Goal: Transaction & Acquisition: Purchase product/service

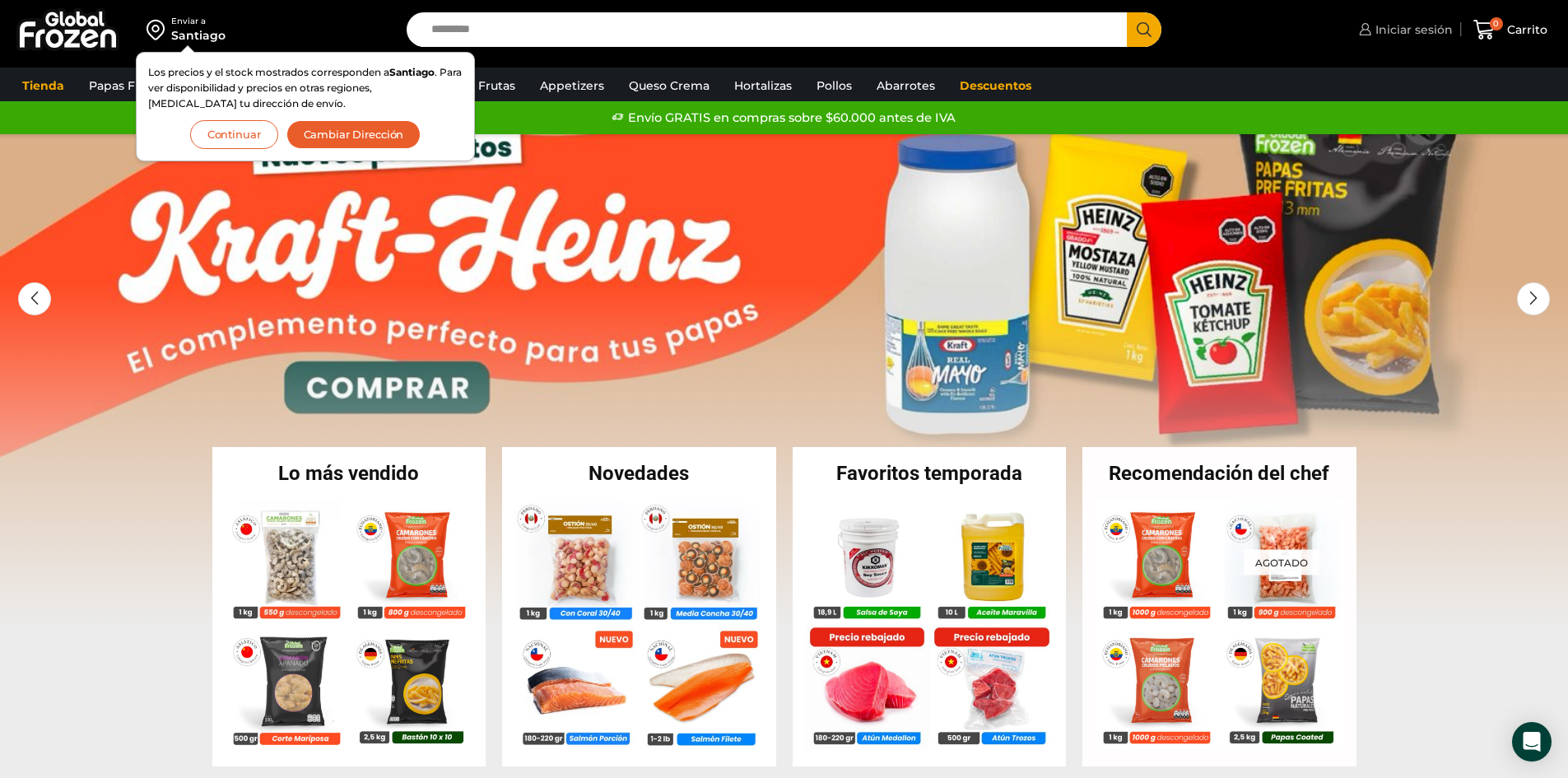
click at [1411, 28] on span "Iniciar sesión" at bounding box center [1411, 29] width 81 height 17
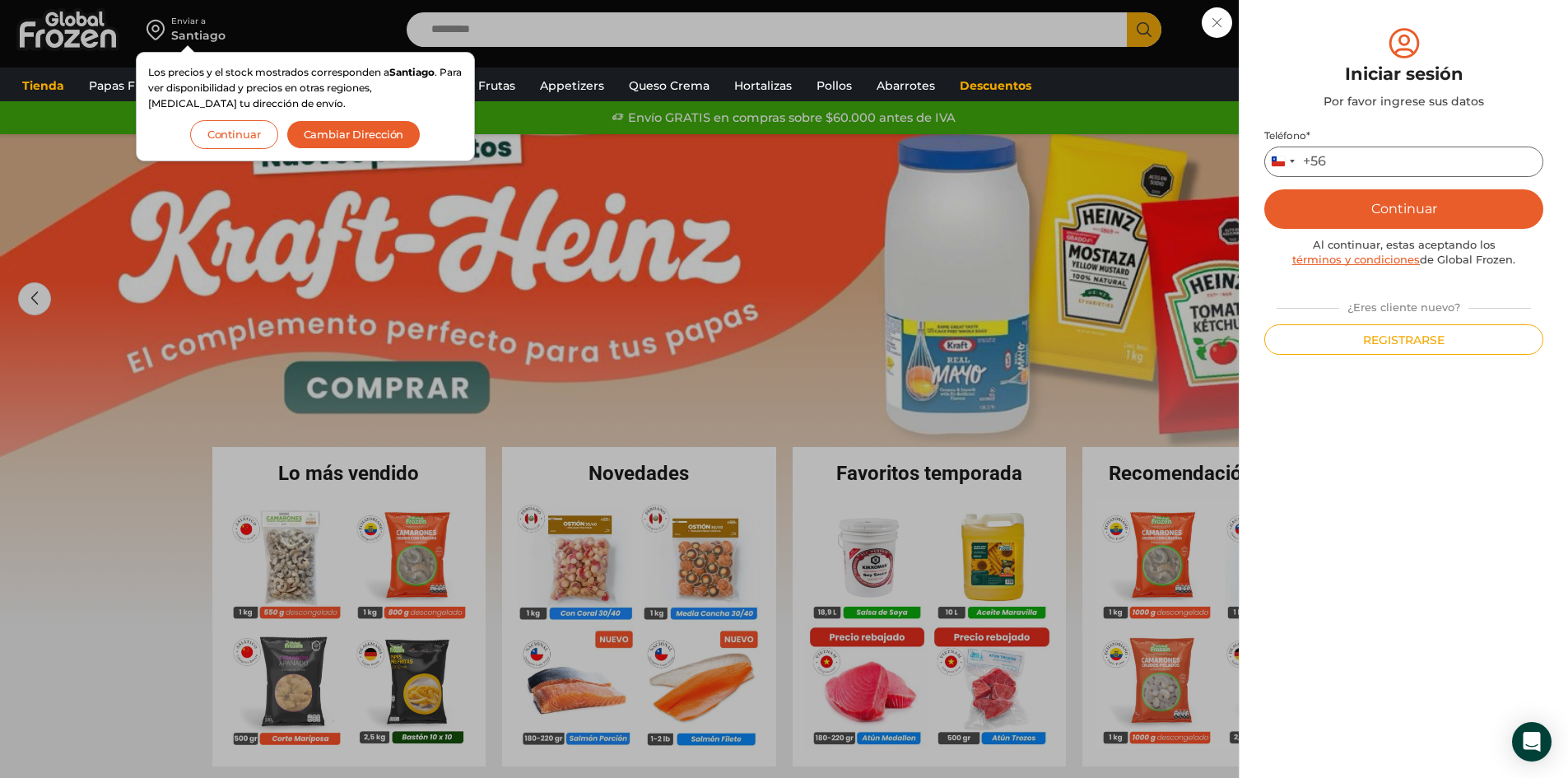
click at [1329, 155] on input "Teléfono *" at bounding box center [1403, 161] width 279 height 30
type input "*********"
click at [1425, 203] on button "Continuar" at bounding box center [1403, 209] width 279 height 39
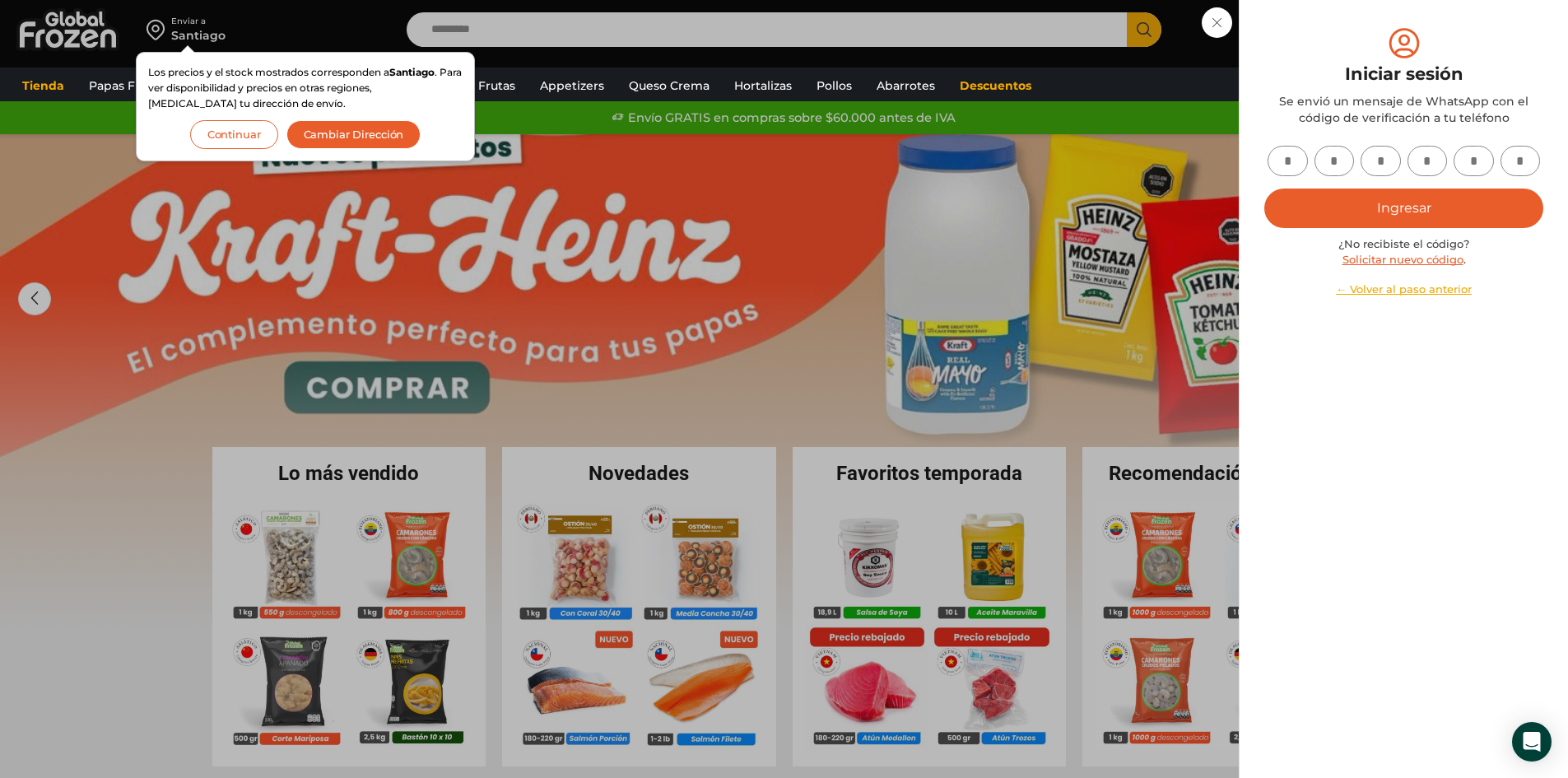
click at [1286, 158] on input "text" at bounding box center [1287, 161] width 40 height 30
type input "*"
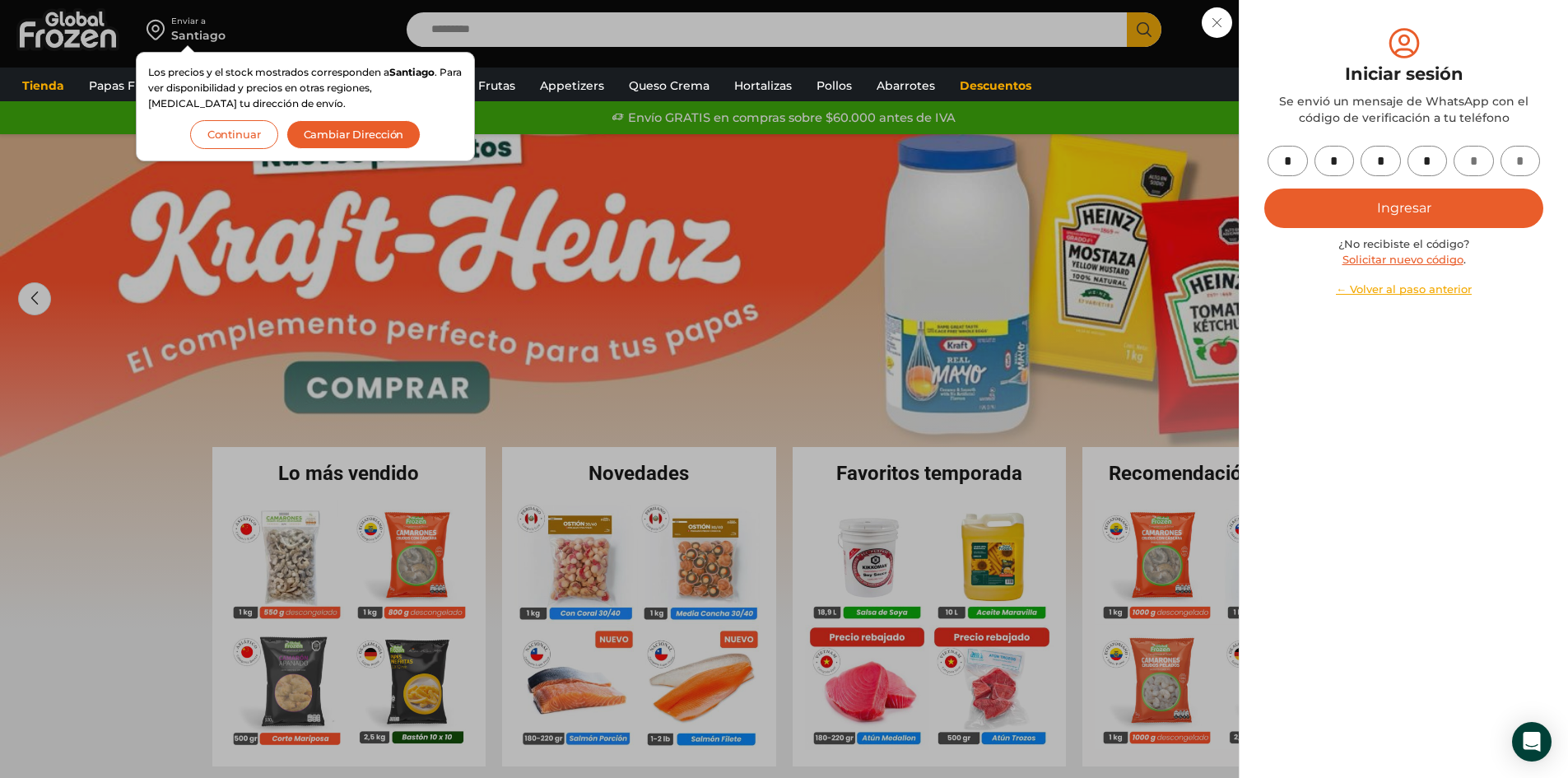
type input "*"
click at [1361, 203] on button "Ingresar" at bounding box center [1403, 208] width 279 height 39
click at [1364, 208] on button "Ingresar" at bounding box center [1403, 208] width 279 height 39
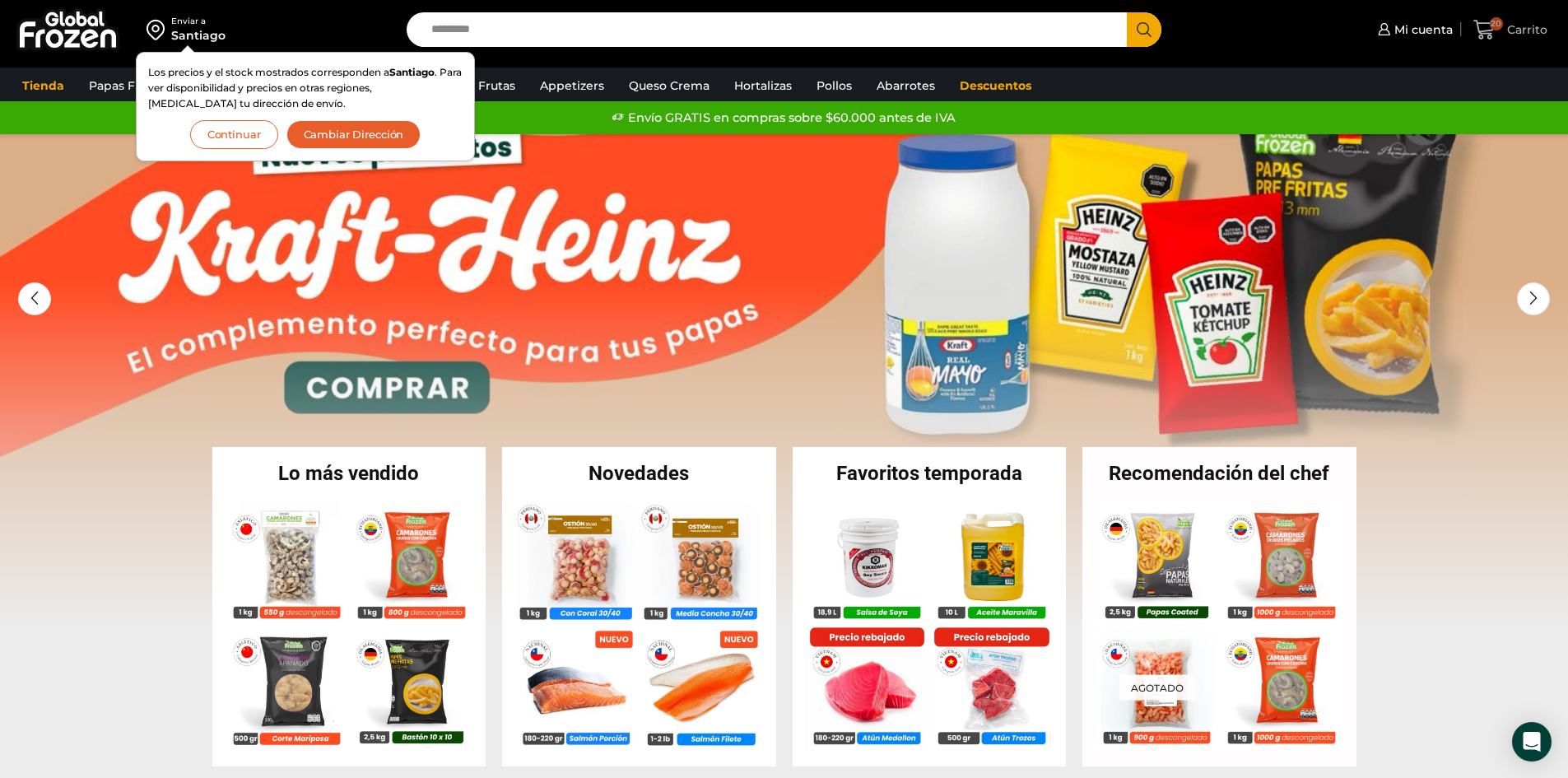
click at [1521, 30] on span "Carrito" at bounding box center [1525, 29] width 44 height 17
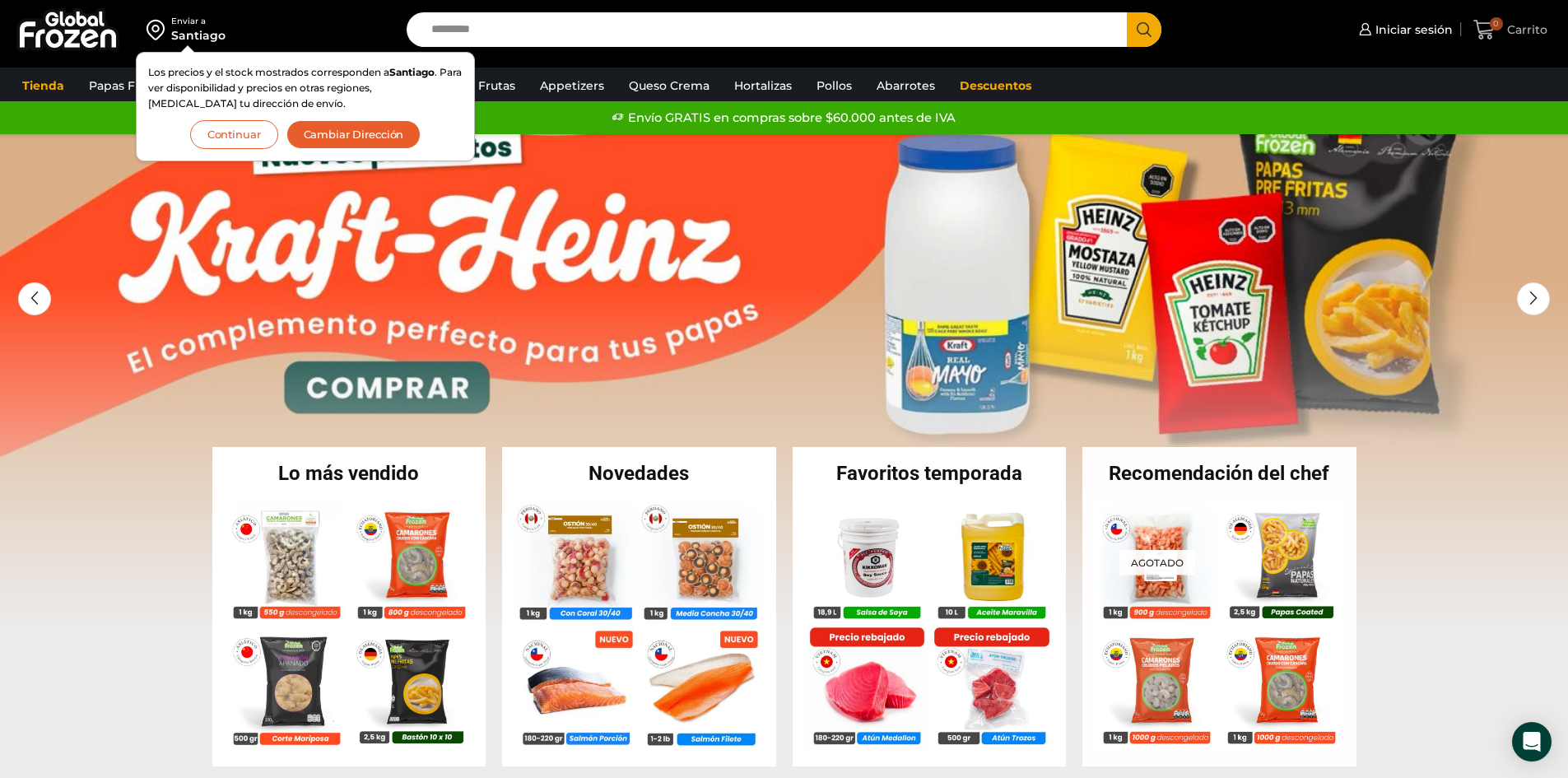
click at [1519, 24] on span "Carrito" at bounding box center [1525, 29] width 44 height 17
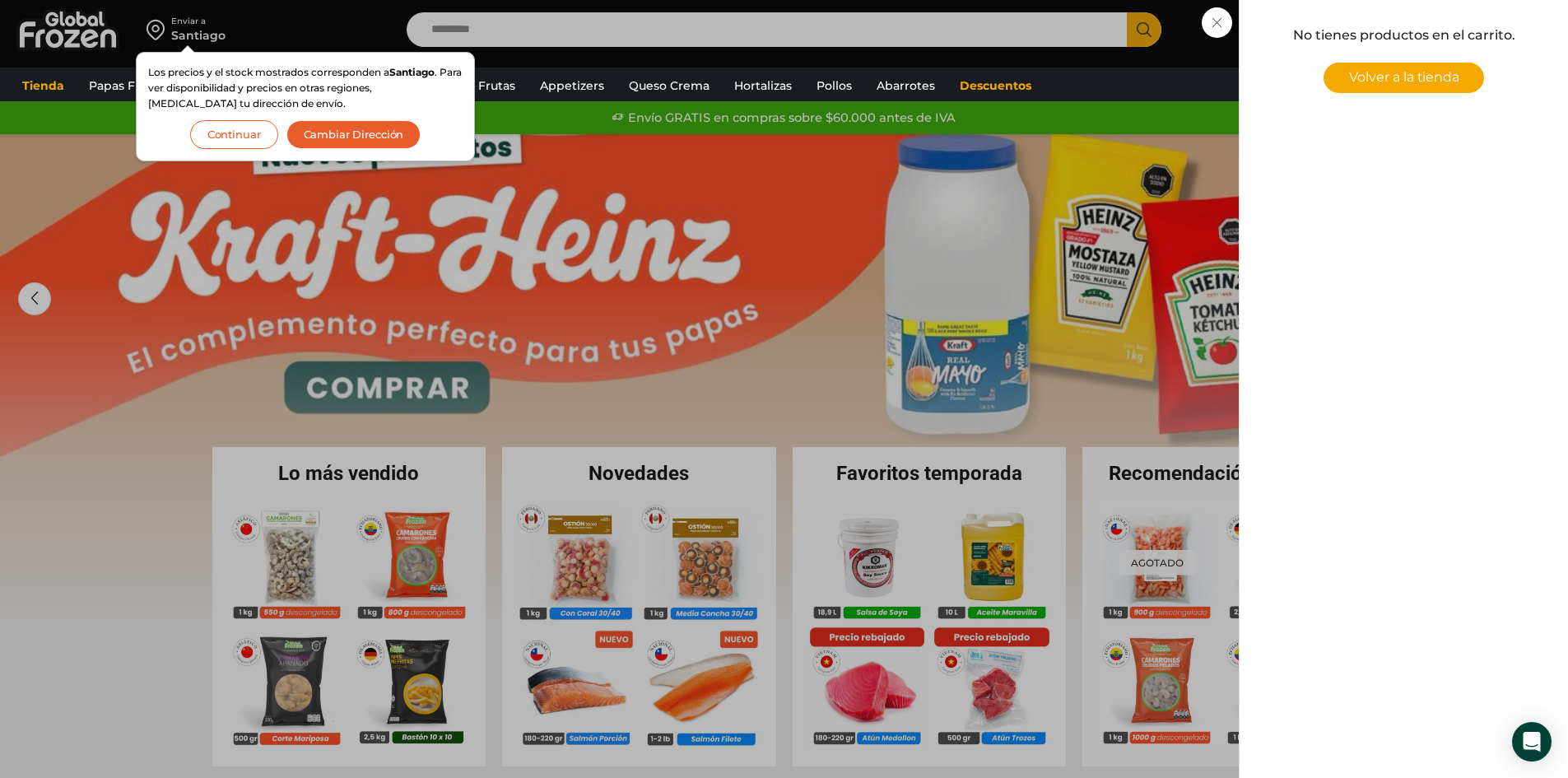
click at [1396, 79] on span "Volver a la tienda" at bounding box center [1404, 77] width 111 height 16
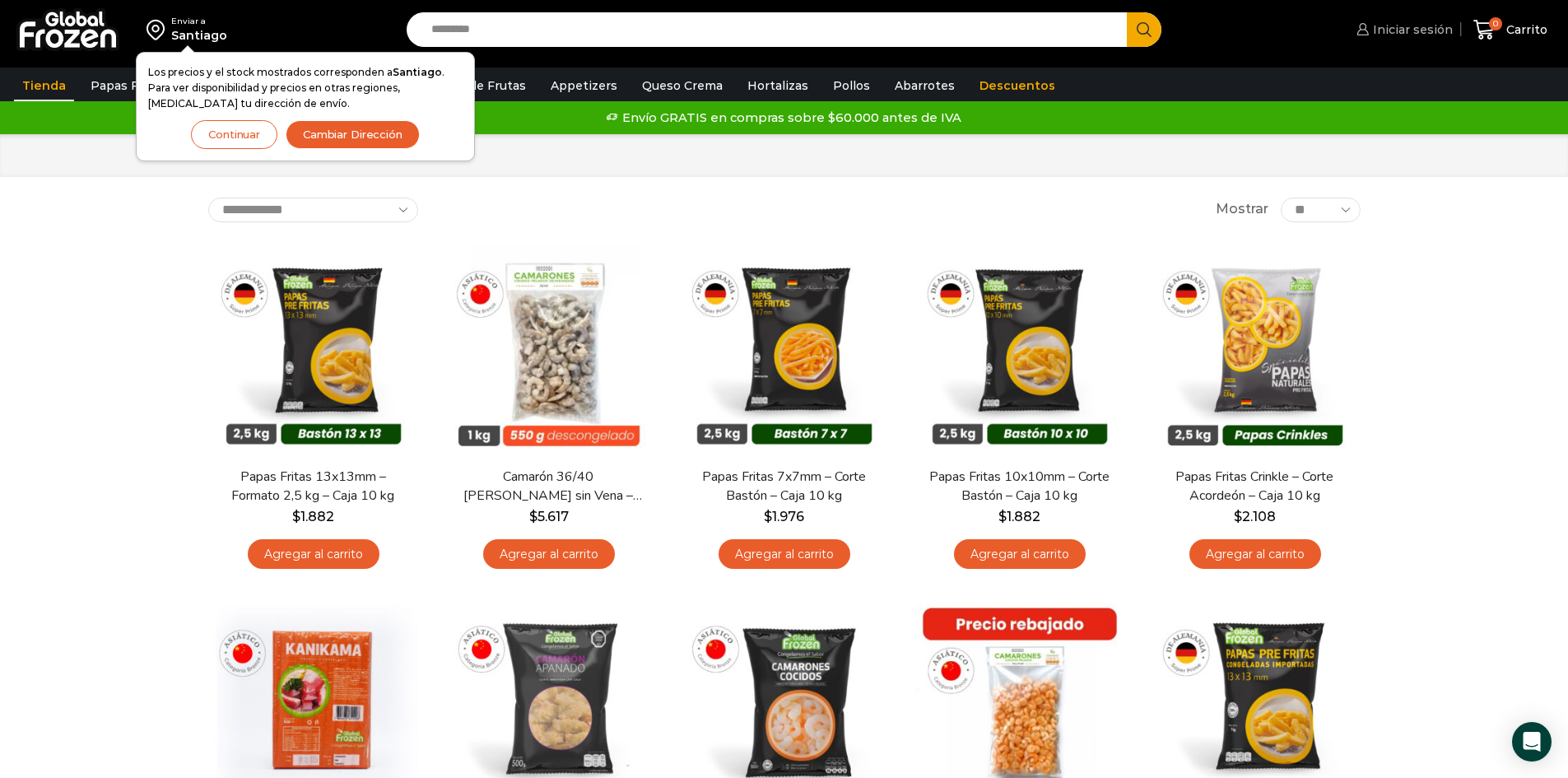
click at [1419, 30] on span "Iniciar sesión" at bounding box center [1411, 29] width 84 height 17
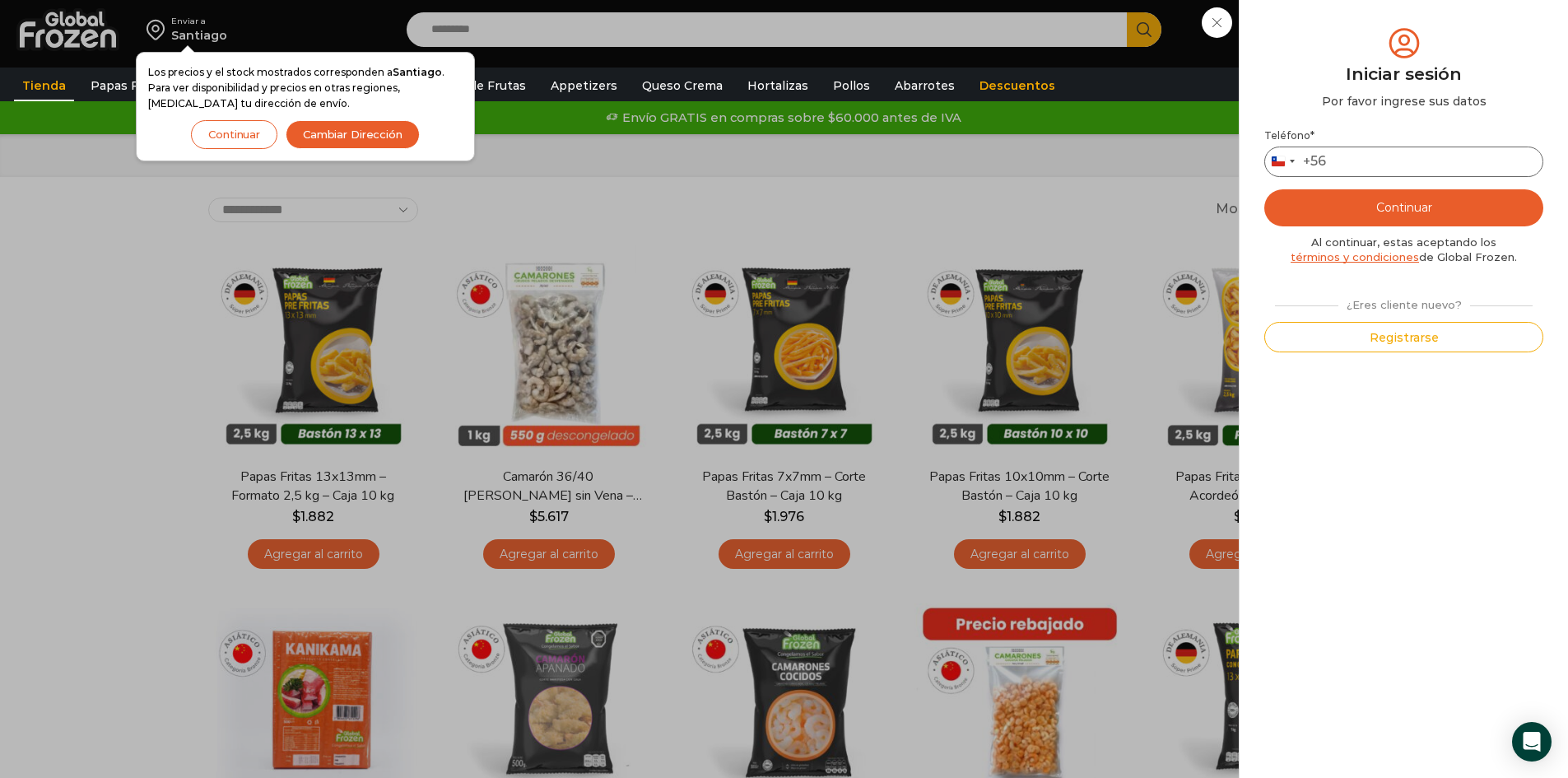
click at [1349, 158] on input "Teléfono *" at bounding box center [1403, 161] width 279 height 30
type input "*********"
click at [1365, 208] on button "Continuar" at bounding box center [1403, 208] width 279 height 37
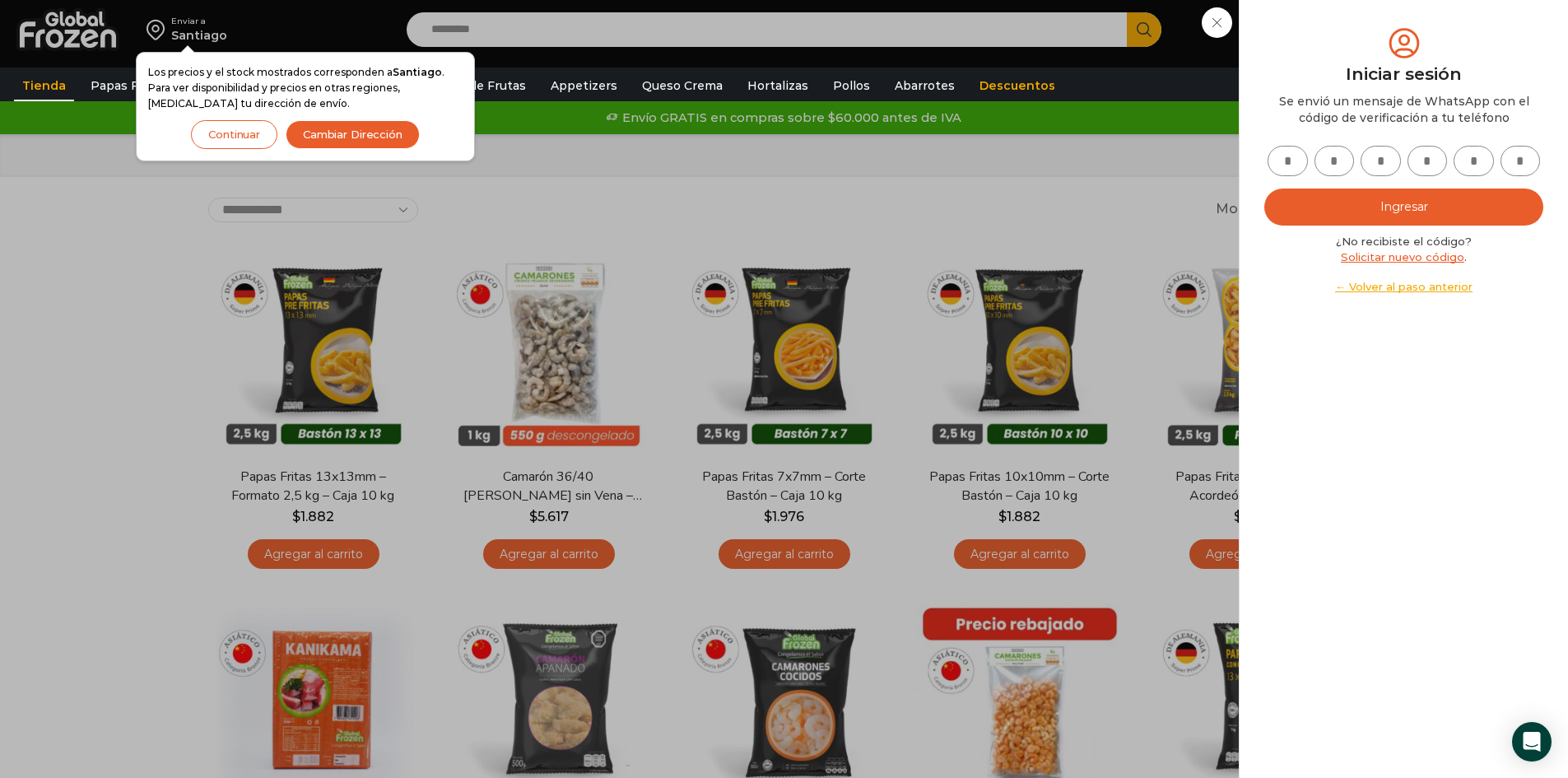
click at [1290, 162] on input "text" at bounding box center [1287, 161] width 40 height 30
type input "*"
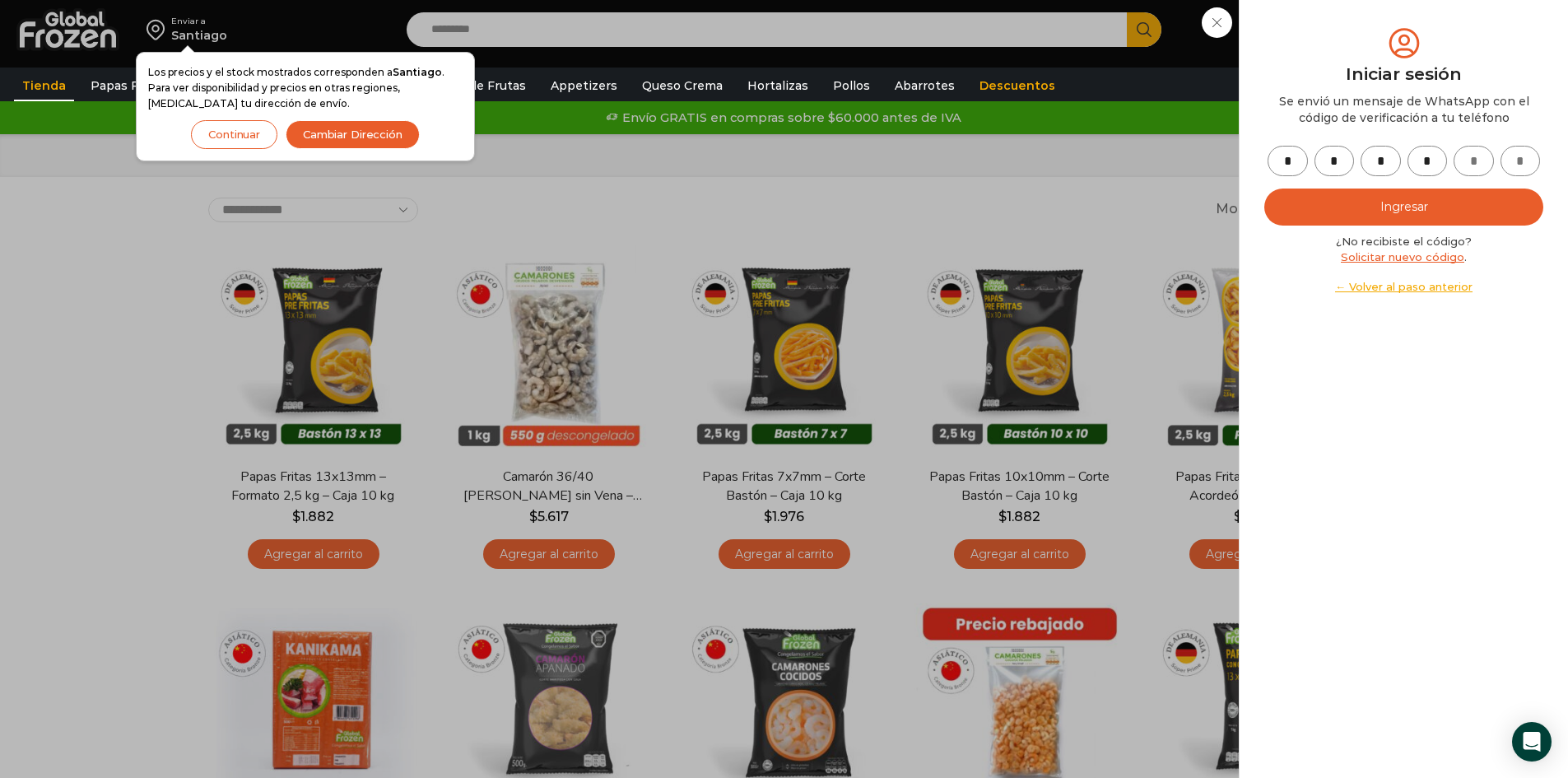
type input "*"
click at [1444, 208] on button "Ingresar" at bounding box center [1403, 207] width 279 height 37
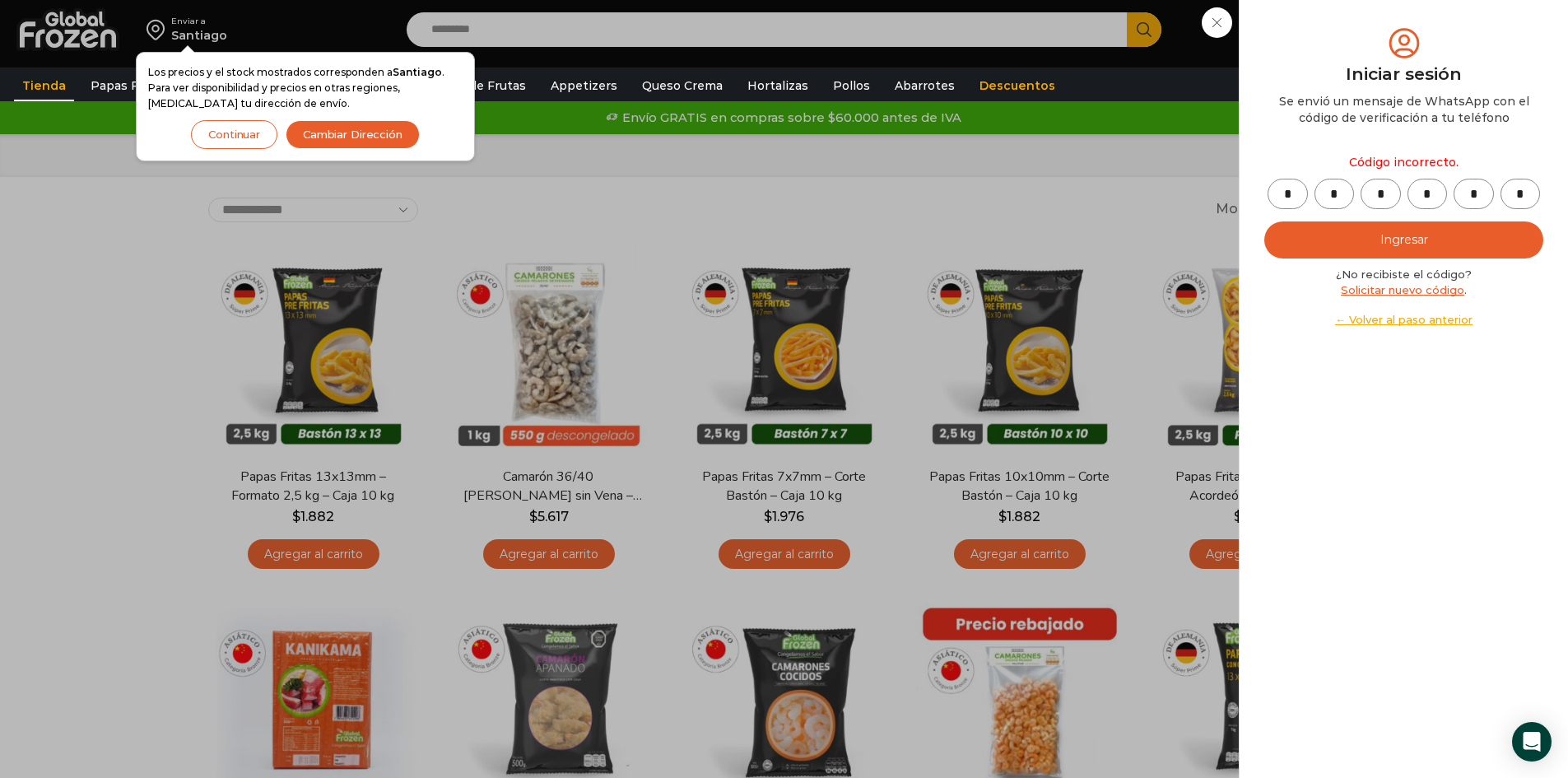
click at [1411, 239] on button "Ingresar" at bounding box center [1403, 240] width 279 height 37
click at [1441, 185] on input "*" at bounding box center [1427, 193] width 40 height 30
type input "*"
click at [1391, 194] on input "*" at bounding box center [1380, 193] width 40 height 30
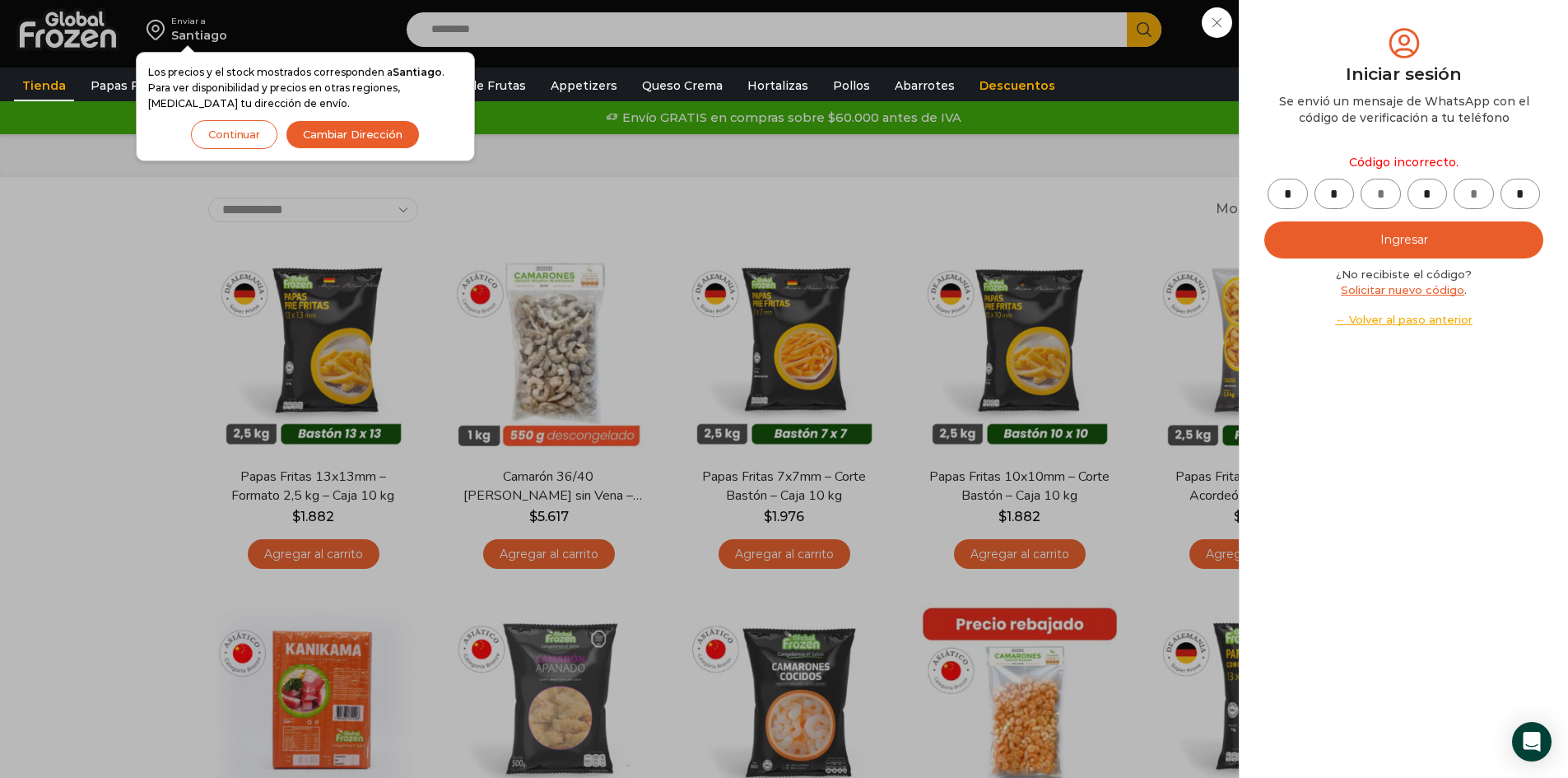
type input "*"
click at [1429, 247] on button "Ingresar" at bounding box center [1403, 240] width 279 height 37
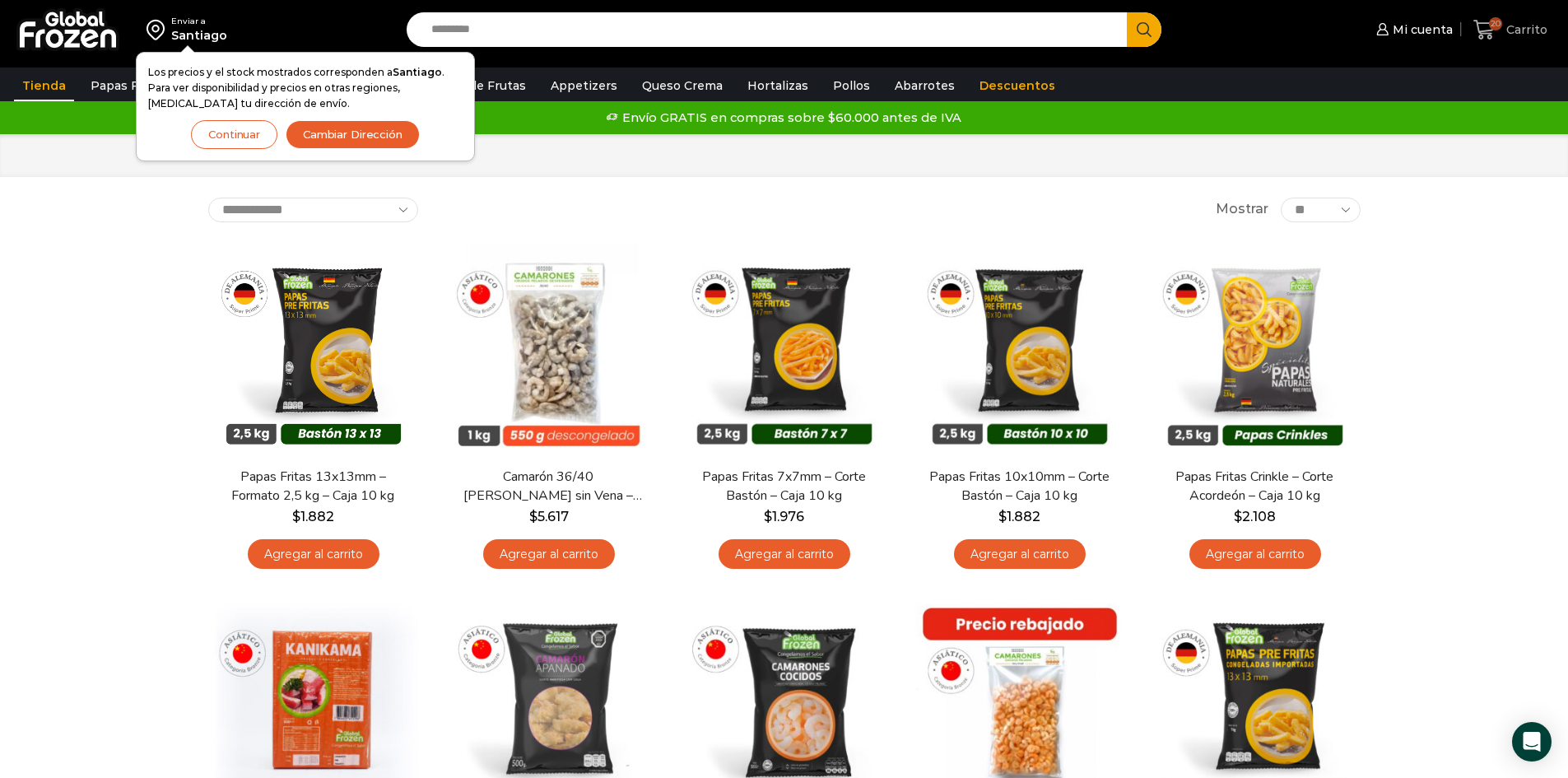
click at [1508, 32] on span "Carrito" at bounding box center [1525, 29] width 45 height 17
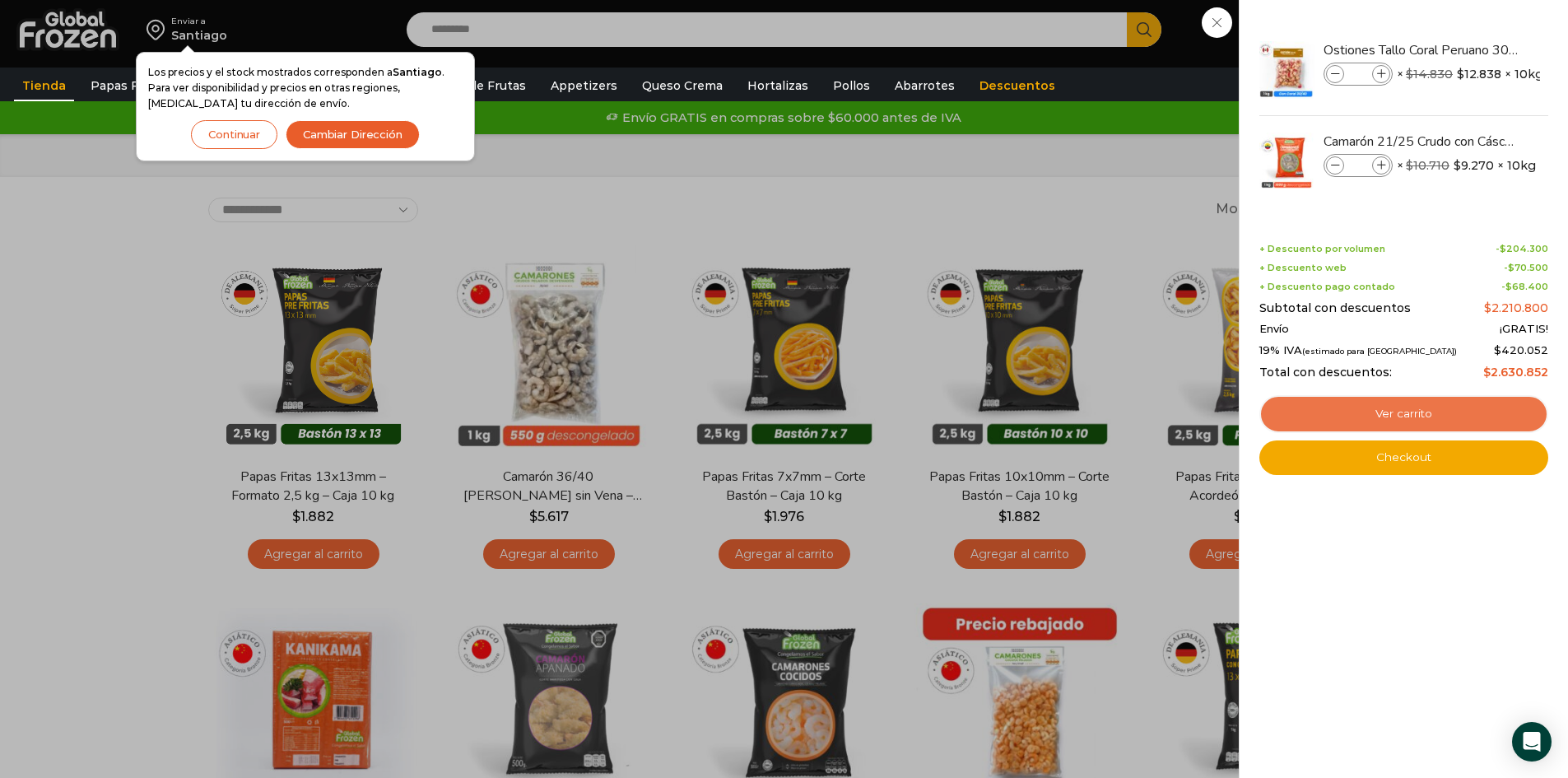
click at [1380, 410] on link "Ver carrito" at bounding box center [1403, 413] width 289 height 38
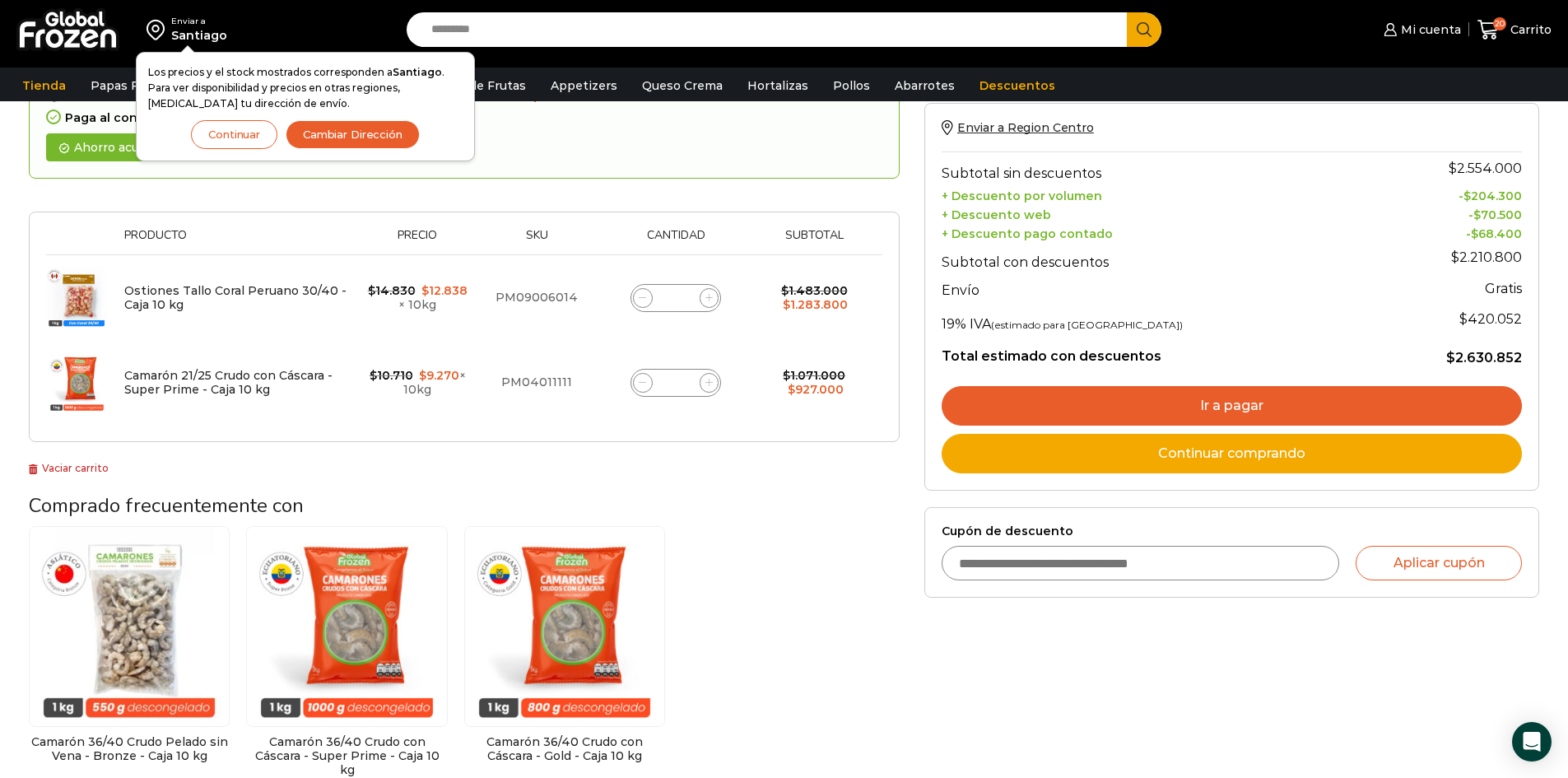
scroll to position [247, 0]
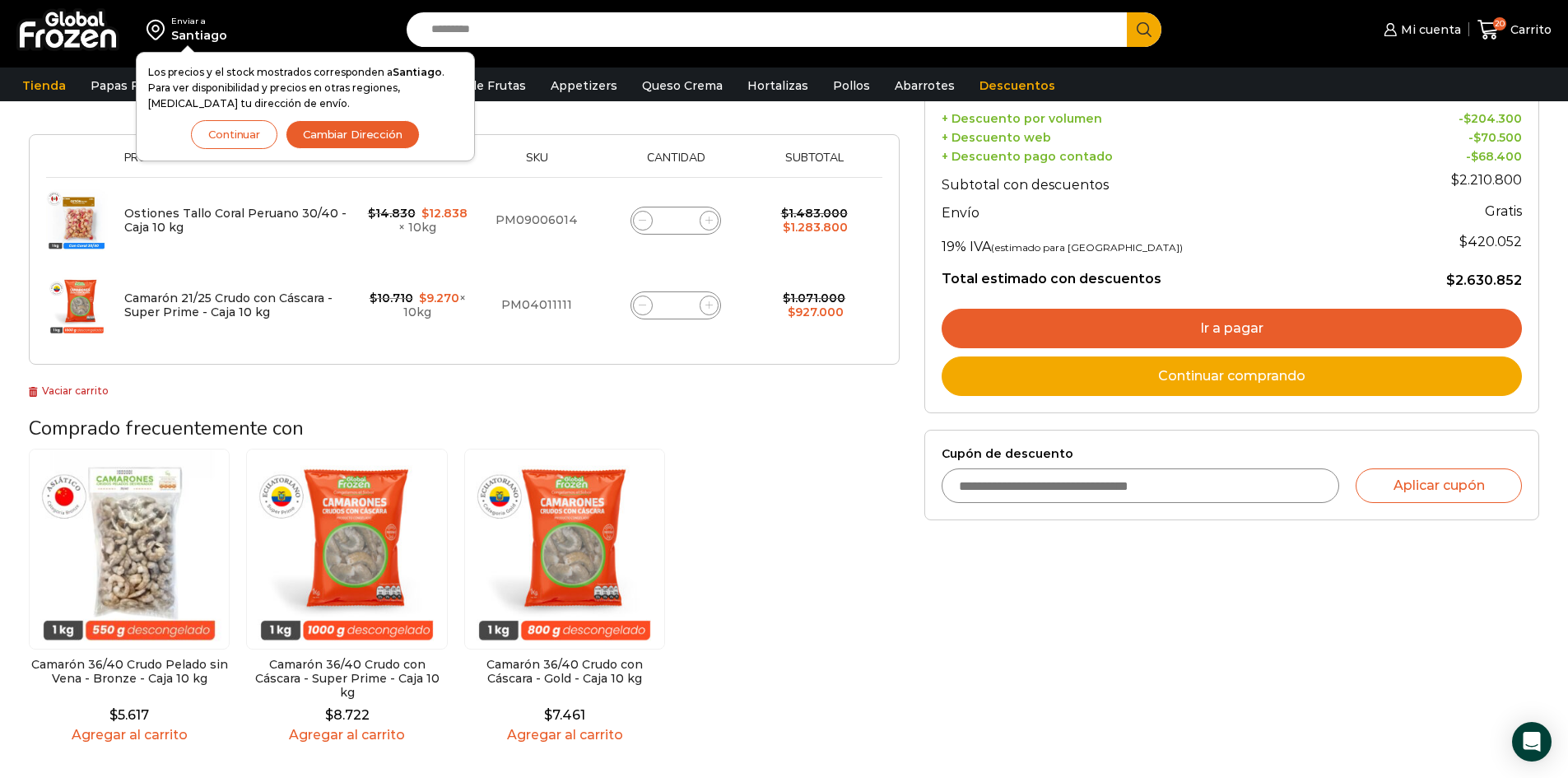
click at [1091, 484] on input "Cupón de descuento" at bounding box center [1141, 485] width 398 height 34
type input "**********"
click at [1426, 490] on button "Aplicar cupón" at bounding box center [1439, 485] width 167 height 34
click at [1430, 479] on button "Aplicar cupón" at bounding box center [1439, 485] width 167 height 34
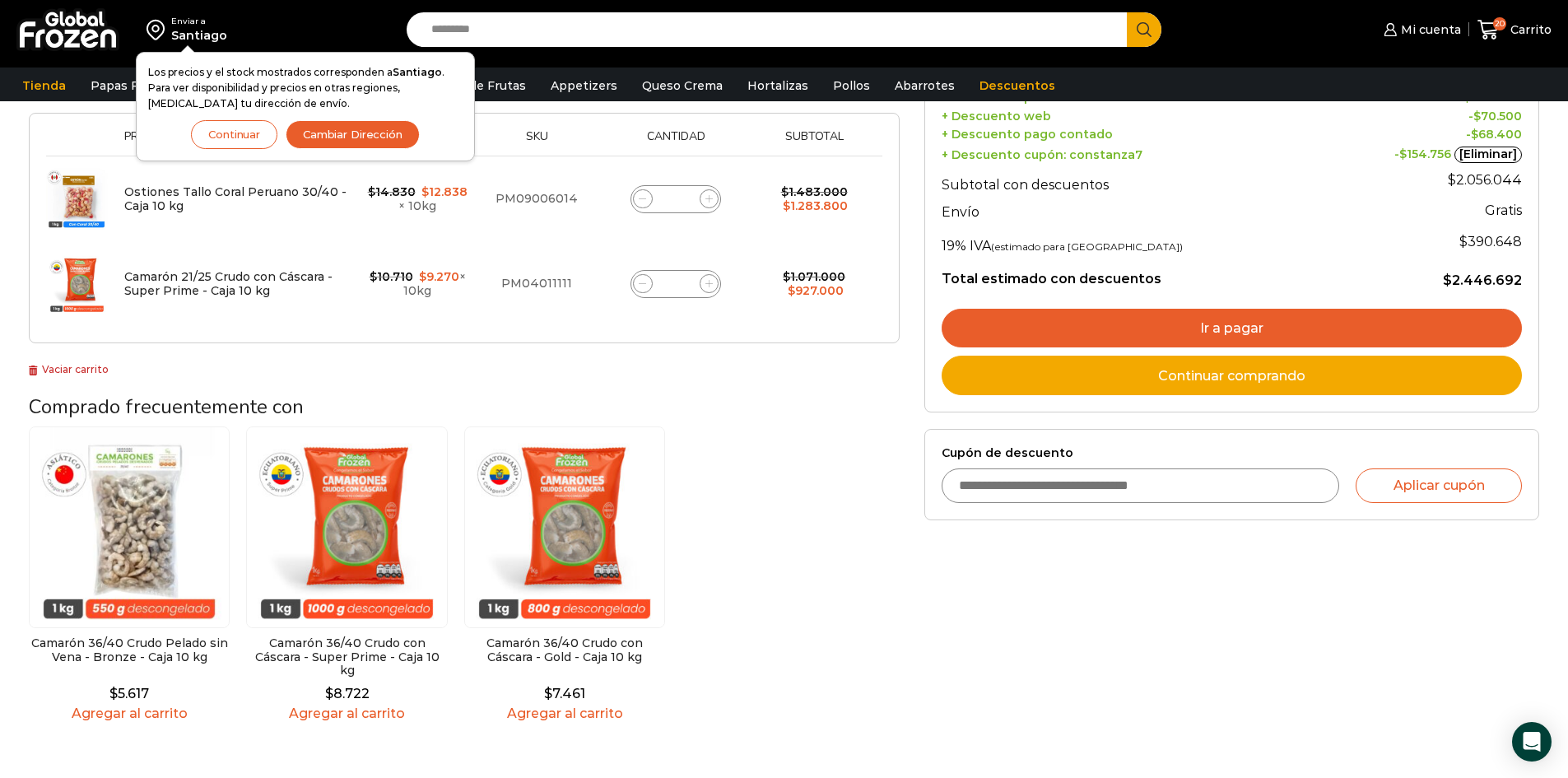
click at [1280, 327] on link "Ir a pagar" at bounding box center [1232, 328] width 580 height 39
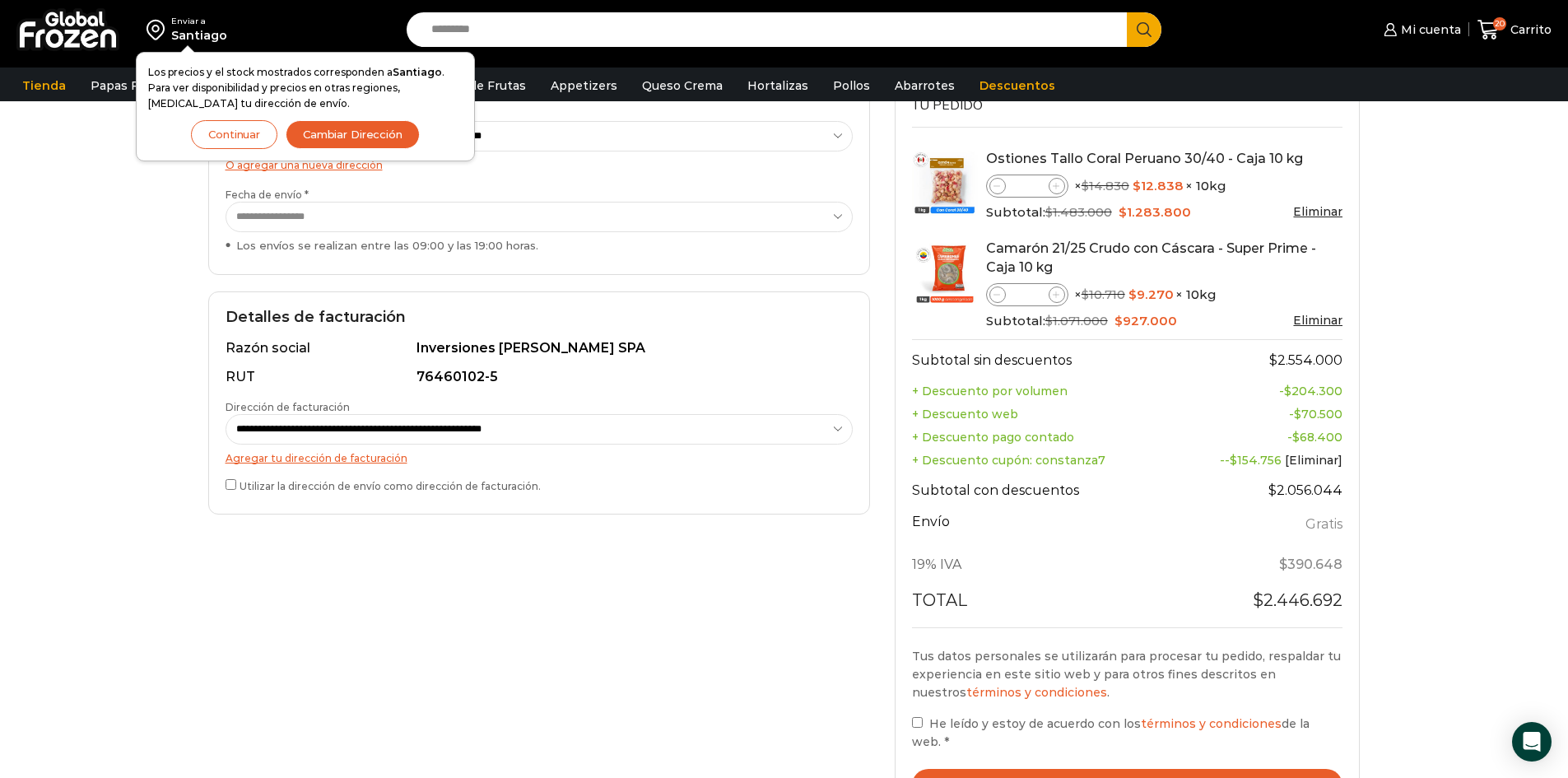
scroll to position [329, 0]
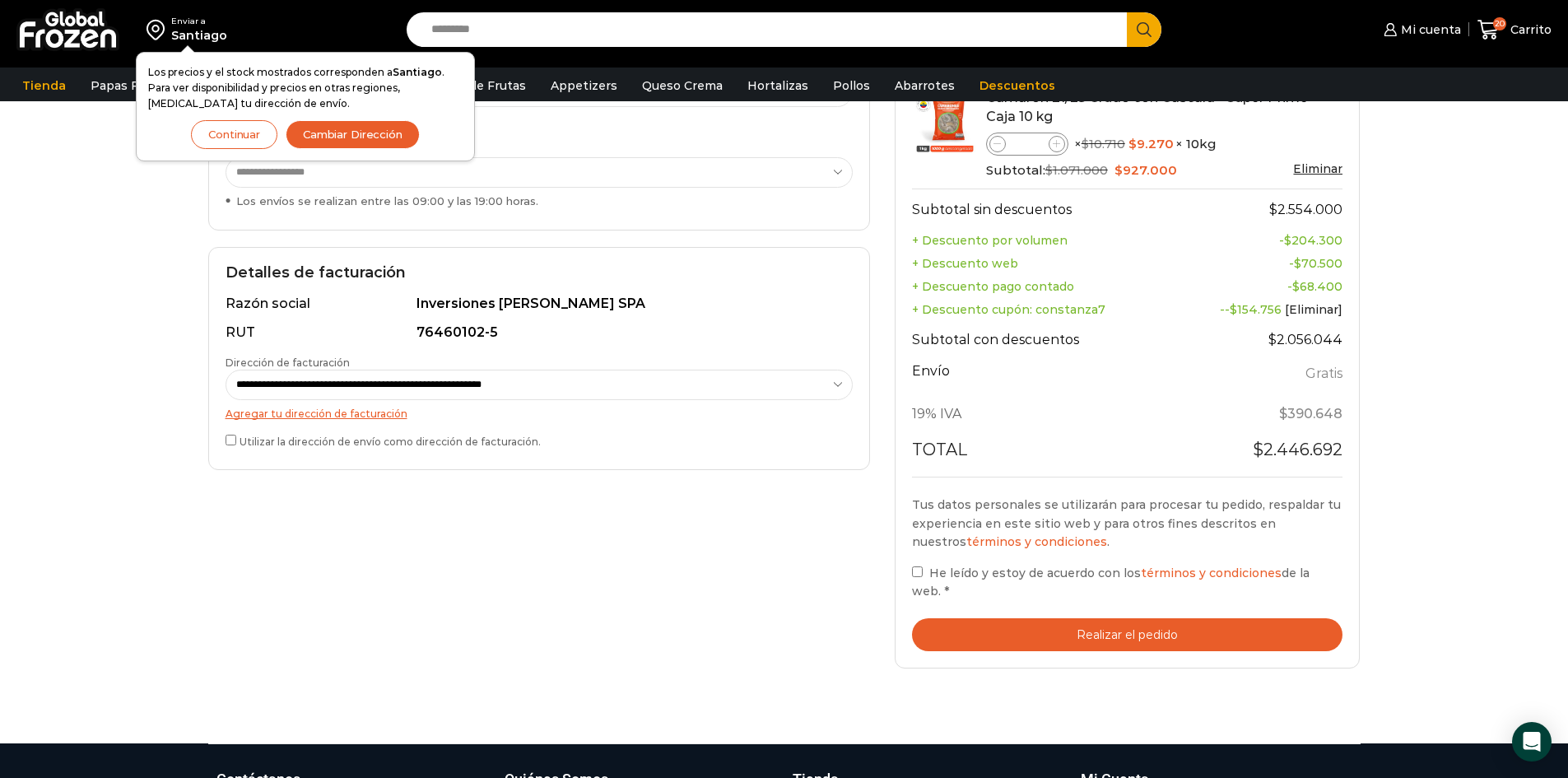
click at [1185, 629] on button "Realizar el pedido" at bounding box center [1128, 635] width 431 height 33
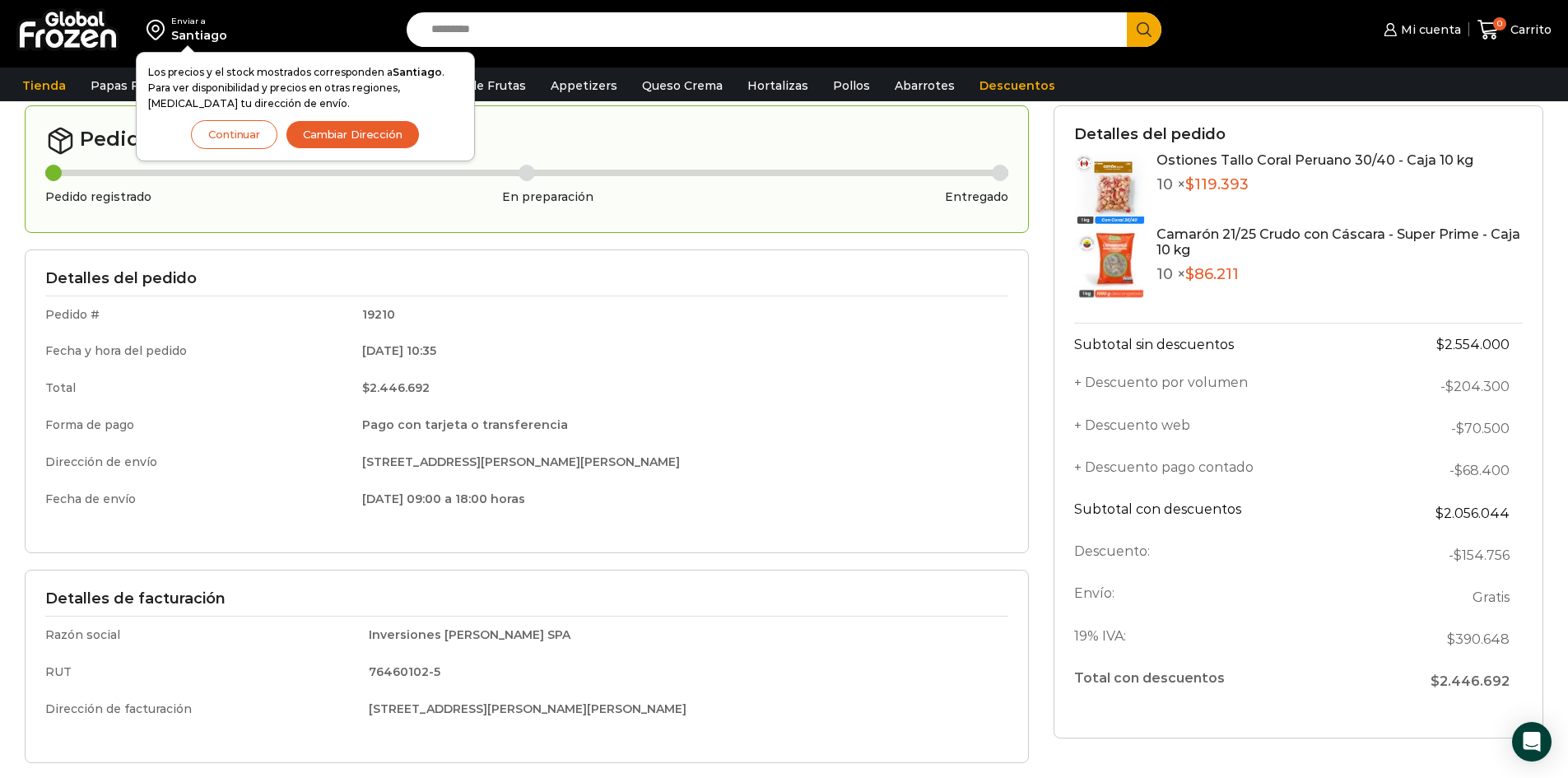
scroll to position [82, 0]
